Goal: Transaction & Acquisition: Book appointment/travel/reservation

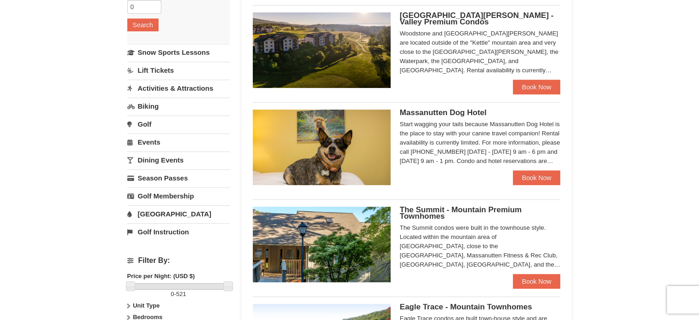
scroll to position [230, 0]
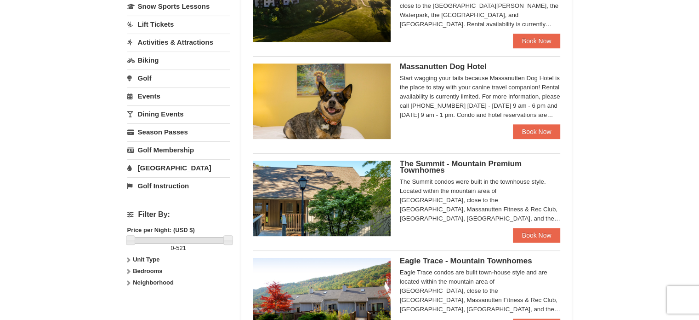
click at [529, 106] on div "Start wagging your tails because Massanutten Dog Hotel is the place to stay wit…" at bounding box center [480, 97] width 161 height 46
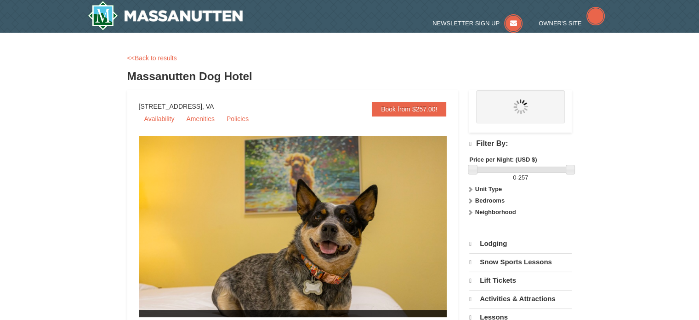
select select "10"
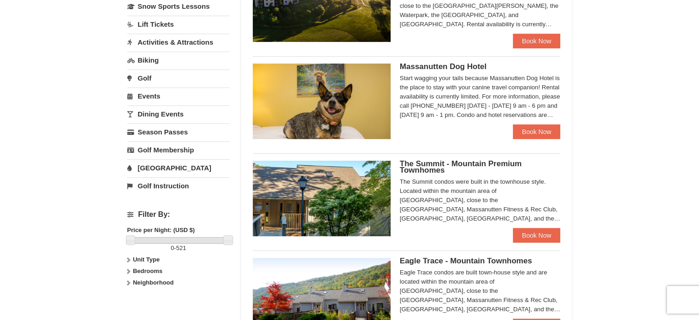
scroll to position [92, 0]
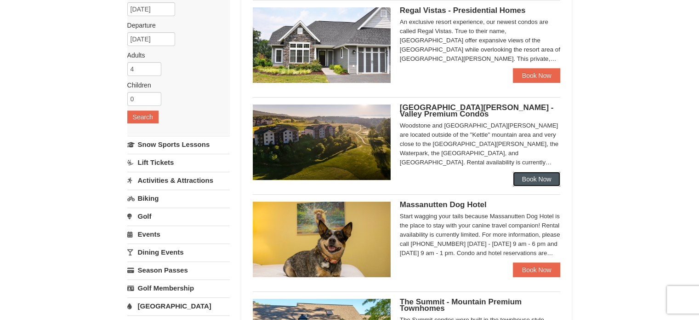
click at [514, 177] on link "Book Now" at bounding box center [537, 179] width 48 height 15
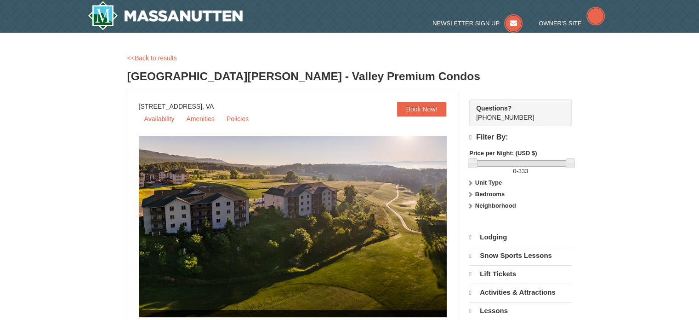
select select "10"
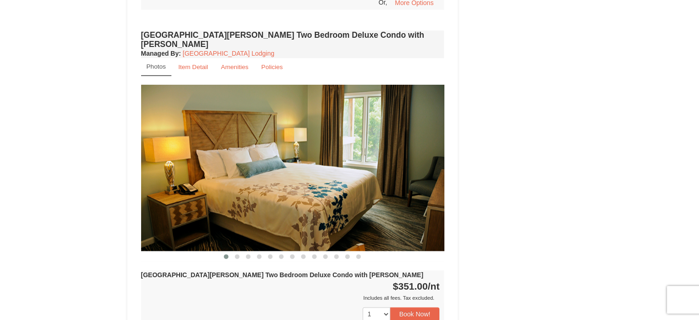
scroll to position [1012, 0]
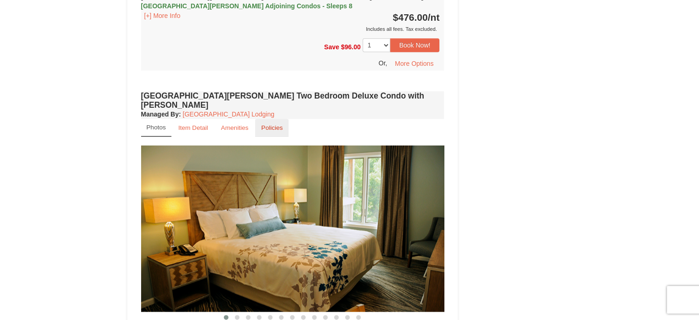
click at [278, 124] on small "Policies" at bounding box center [272, 127] width 22 height 7
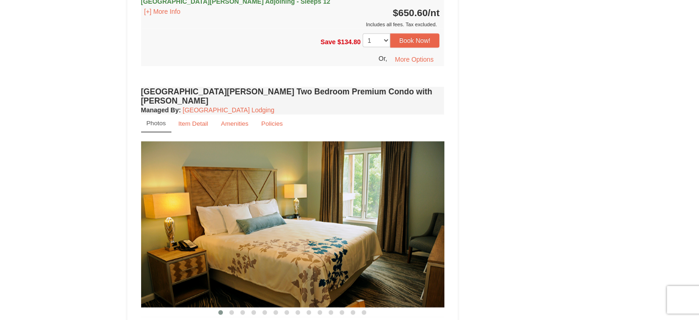
scroll to position [2069, 0]
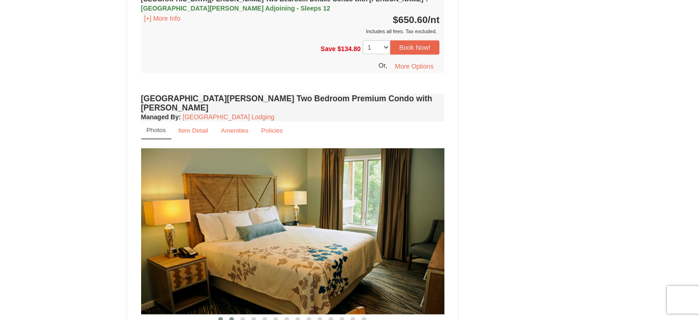
click at [231, 317] on span at bounding box center [231, 319] width 5 height 5
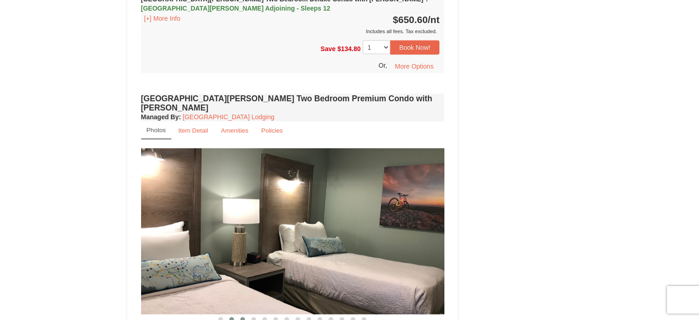
click at [240, 317] on span at bounding box center [242, 319] width 5 height 5
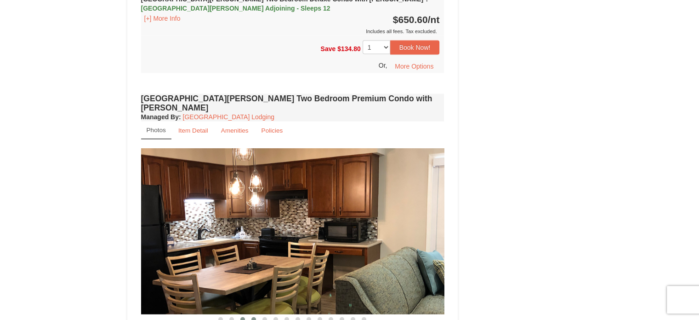
click at [257, 315] on button at bounding box center [253, 319] width 11 height 9
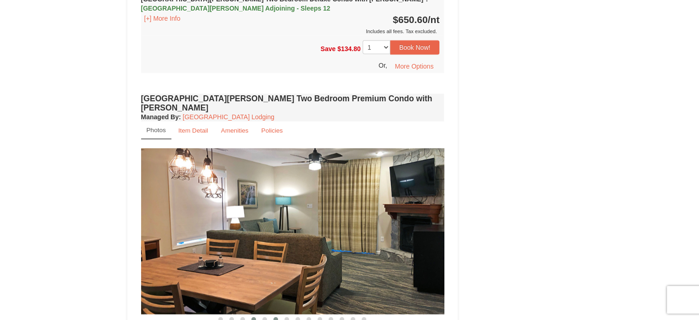
click at [277, 315] on button at bounding box center [275, 319] width 11 height 9
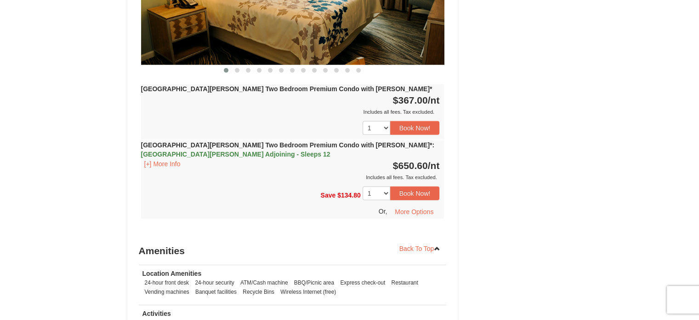
scroll to position [2968, 0]
